Goal: Communication & Community: Answer question/provide support

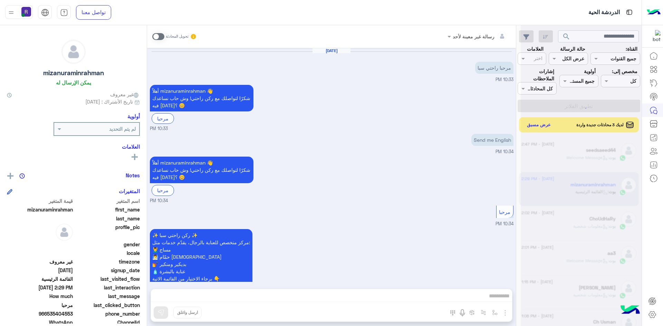
scroll to position [496, 0]
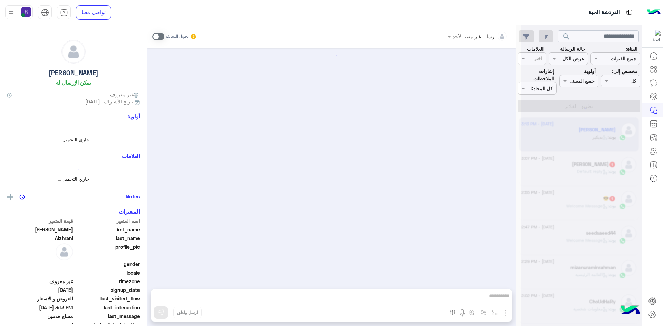
scroll to position [460, 0]
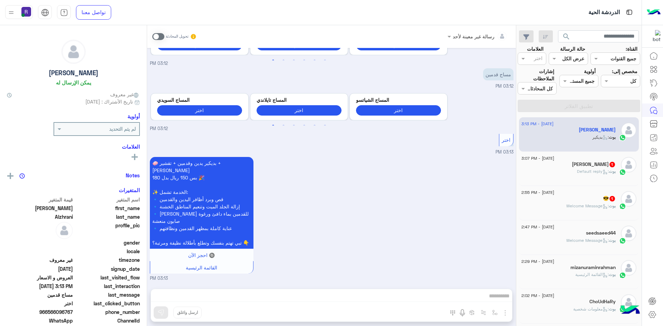
click at [560, 170] on div "[PERSON_NAME] : Default reply" at bounding box center [569, 175] width 94 height 12
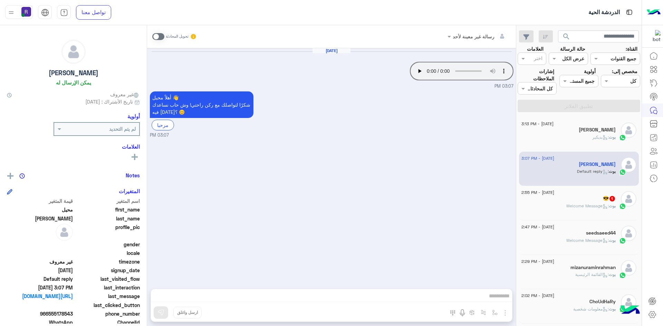
click at [567, 205] on span ": Welcome Message" at bounding box center [587, 205] width 42 height 5
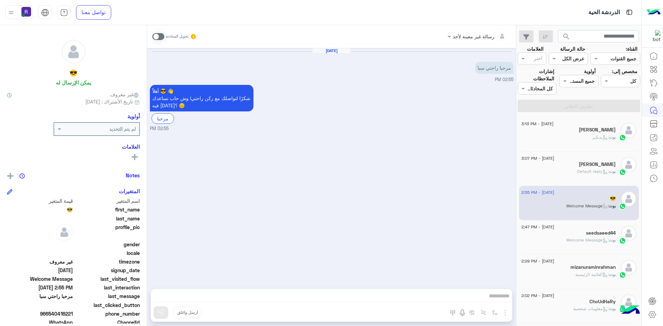
click at [569, 164] on div "[PERSON_NAME]" at bounding box center [569, 165] width 94 height 7
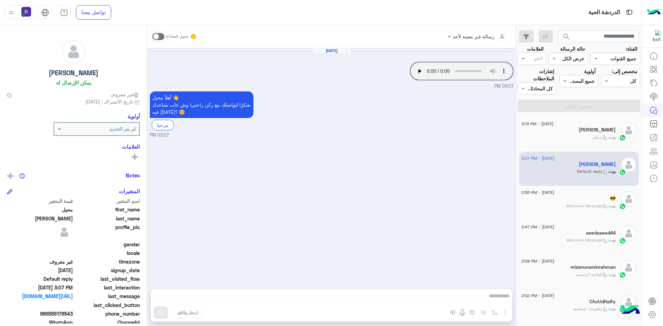
click at [569, 217] on div "[DATE] - 2:55 PM 😎 [PERSON_NAME] : Welcome Message" at bounding box center [579, 203] width 120 height 35
click at [567, 207] on span ": Welcome Message" at bounding box center [587, 205] width 42 height 5
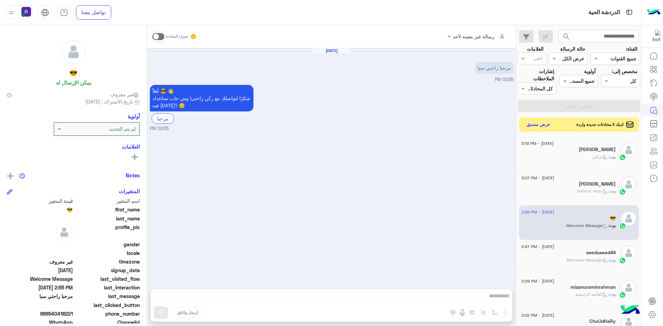
click at [541, 125] on button "عرض مسبق" at bounding box center [538, 124] width 29 height 9
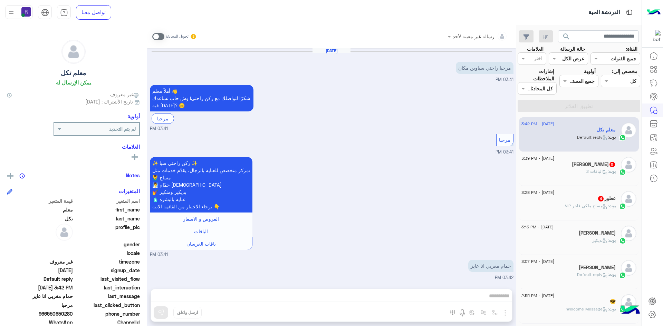
scroll to position [48, 0]
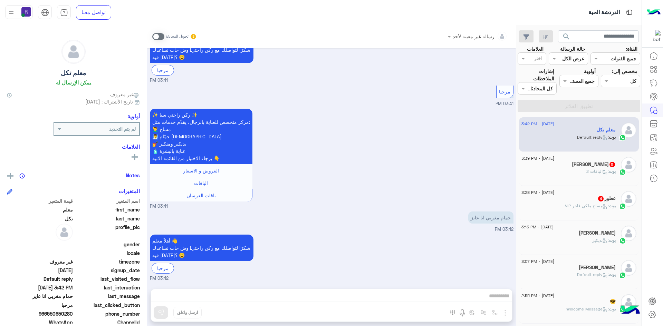
click at [573, 167] on div "[PERSON_NAME] 5" at bounding box center [569, 165] width 94 height 7
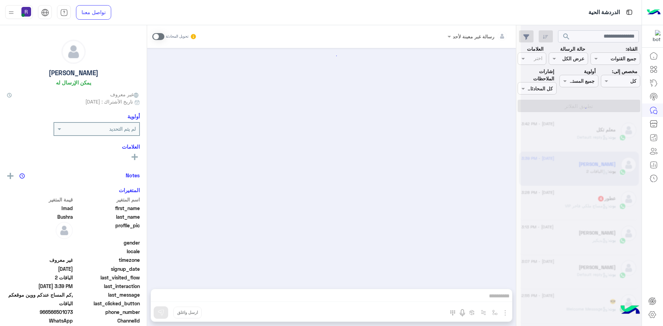
scroll to position [366, 0]
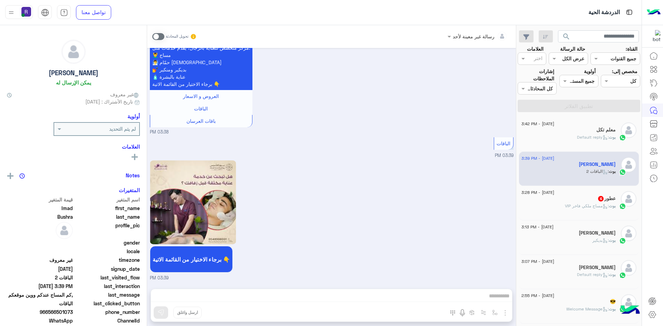
click at [575, 201] on div "عطور 4" at bounding box center [569, 199] width 94 height 7
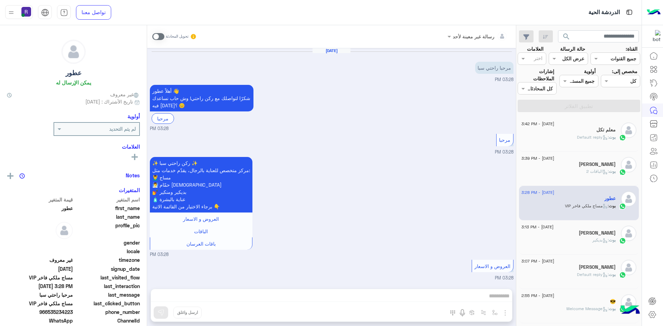
scroll to position [215, 0]
